Goal: Share content: Share content

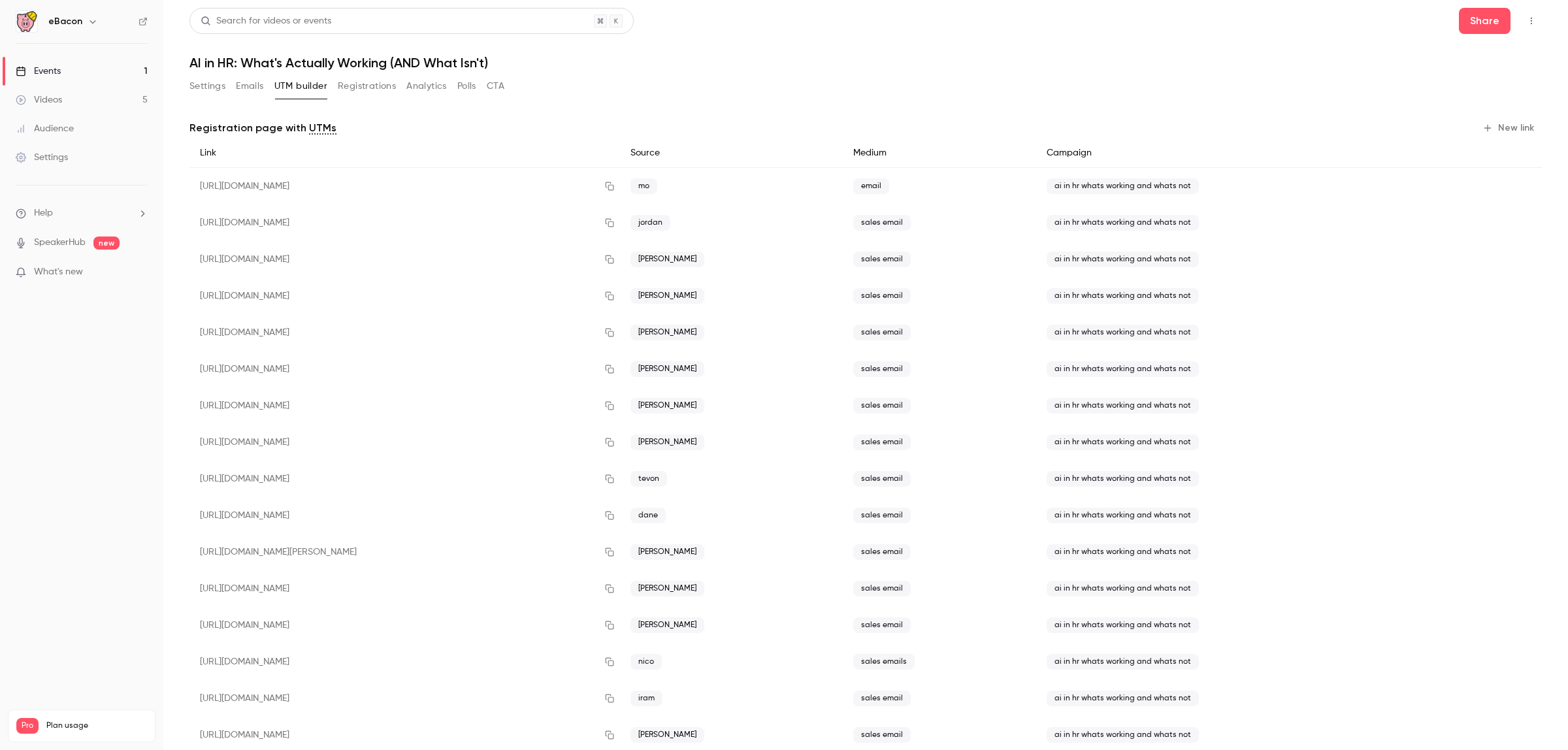
click at [194, 72] on div "Search for videos or events Share AI in HR: What's Actually Working (AND What I…" at bounding box center [865, 409] width 1352 height 803
click at [205, 87] on button "Settings" at bounding box center [207, 87] width 36 height 21
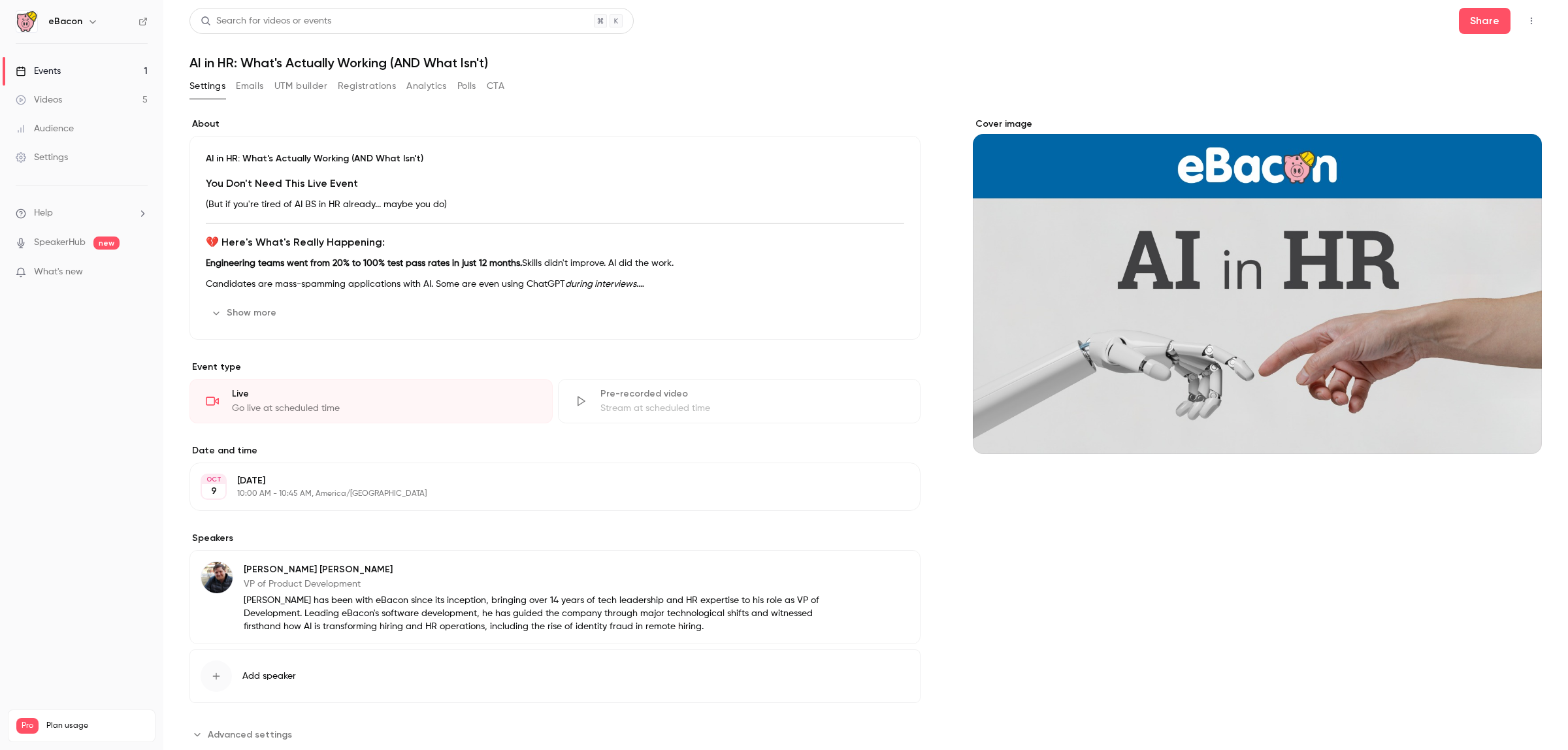
click at [344, 79] on button "Registrations" at bounding box center [367, 87] width 58 height 21
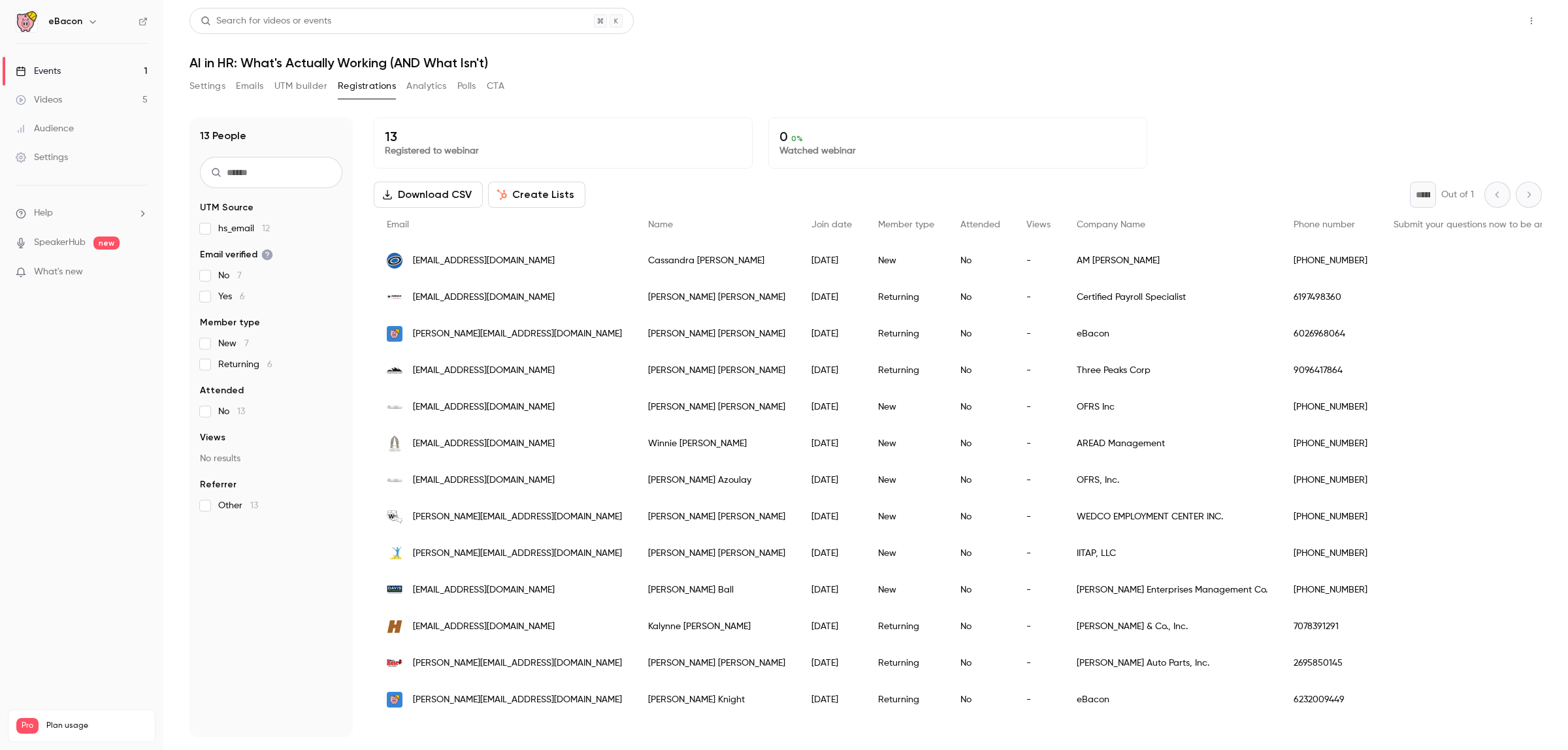
click at [1480, 25] on button "Share" at bounding box center [1485, 21] width 52 height 26
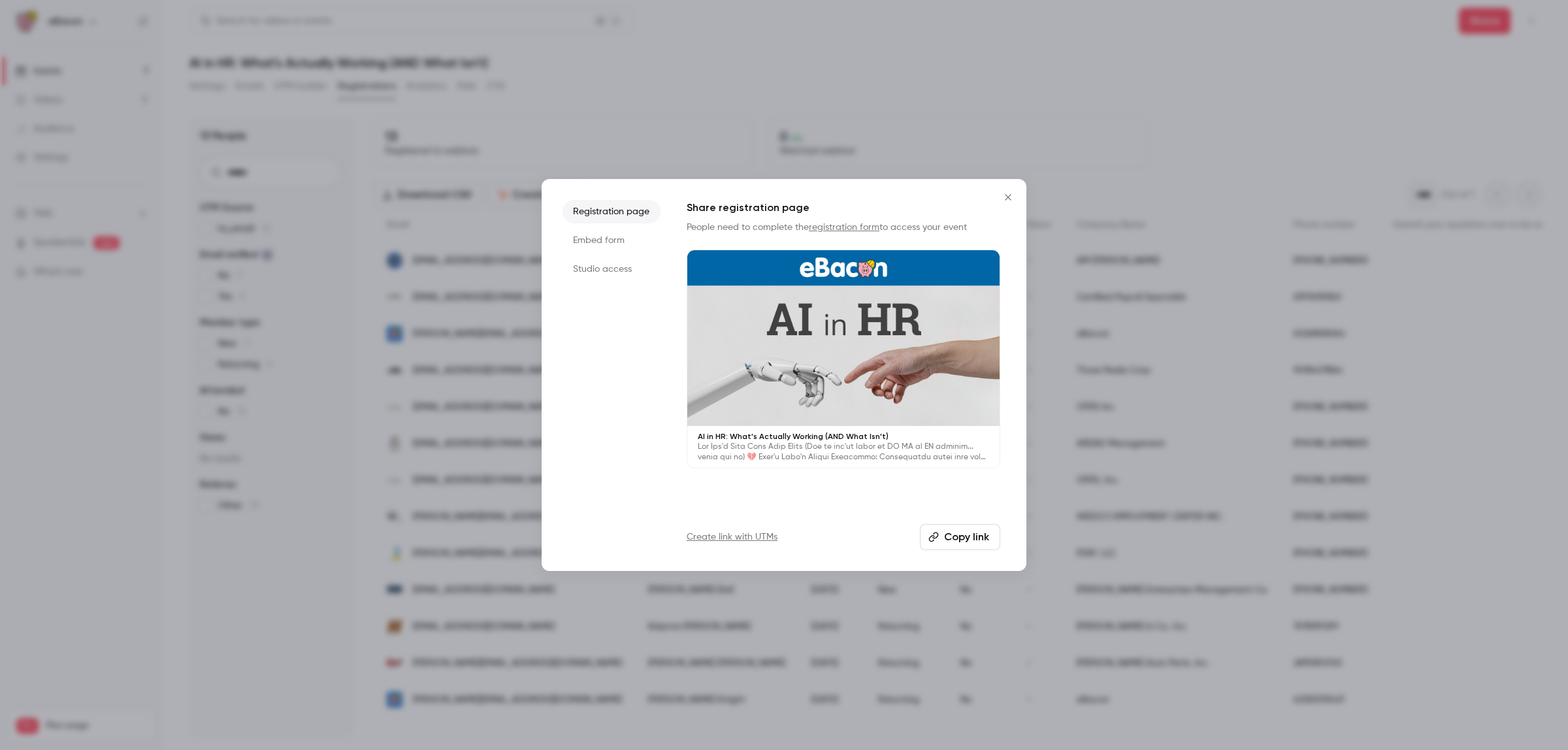
drag, startPoint x: 972, startPoint y: 536, endPoint x: 976, endPoint y: 520, distance: 16.5
click at [975, 536] on button "Copy link" at bounding box center [960, 537] width 80 height 26
drag, startPoint x: 978, startPoint y: 543, endPoint x: 1553, endPoint y: 477, distance: 578.8
click at [978, 543] on button "Copy link" at bounding box center [960, 537] width 80 height 26
